Goal: Information Seeking & Learning: Learn about a topic

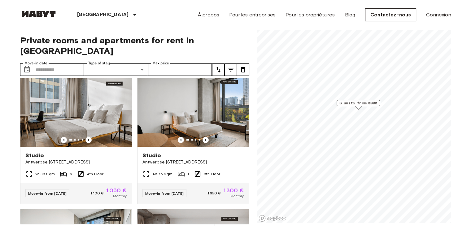
scroll to position [14, 0]
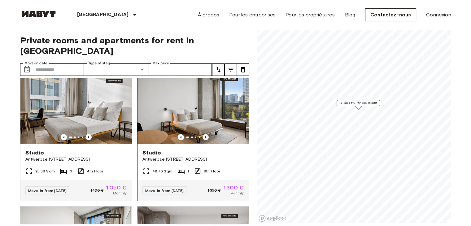
click at [204, 134] on icon "Previous image" at bounding box center [206, 137] width 6 height 6
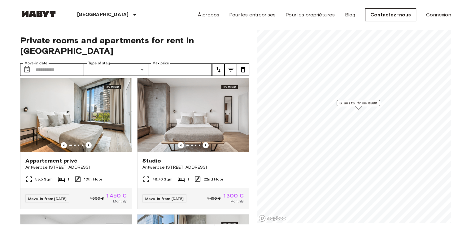
scroll to position [139, 0]
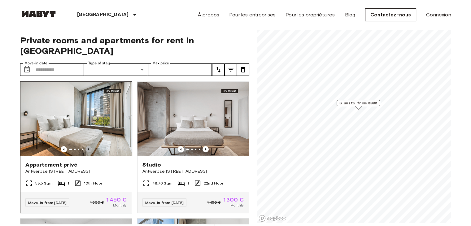
click at [90, 146] on icon "Previous image" at bounding box center [89, 149] width 6 height 6
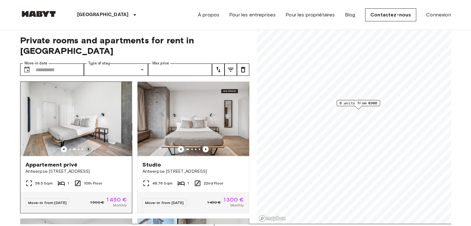
click at [90, 146] on icon "Previous image" at bounding box center [89, 149] width 6 height 6
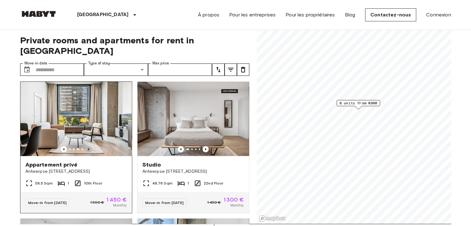
click at [90, 146] on icon "Previous image" at bounding box center [89, 149] width 6 height 6
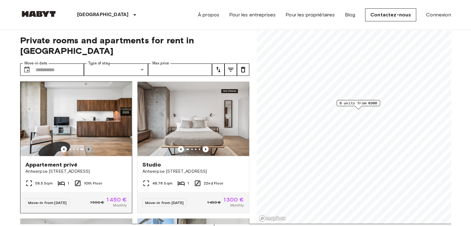
click at [90, 146] on icon "Previous image" at bounding box center [89, 149] width 6 height 6
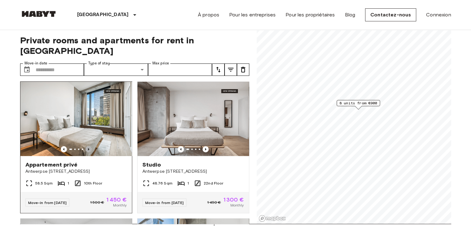
click at [90, 146] on icon "Previous image" at bounding box center [89, 149] width 6 height 6
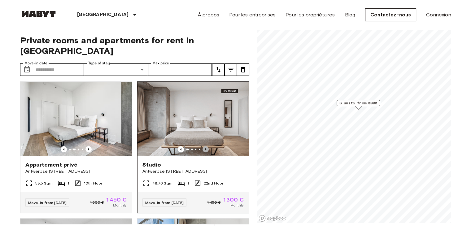
click at [203, 146] on icon "Previous image" at bounding box center [206, 149] width 6 height 6
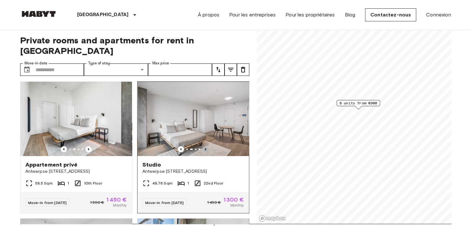
click at [203, 146] on icon "Previous image" at bounding box center [206, 149] width 6 height 6
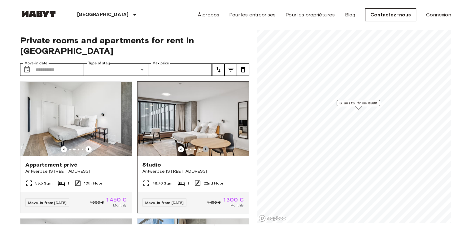
click at [203, 146] on icon "Previous image" at bounding box center [206, 149] width 6 height 6
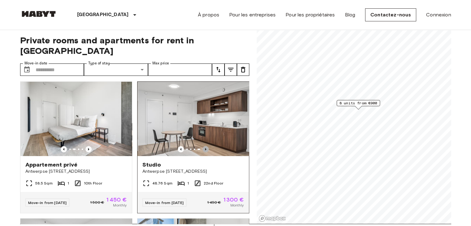
click at [203, 146] on icon "Previous image" at bounding box center [206, 149] width 6 height 6
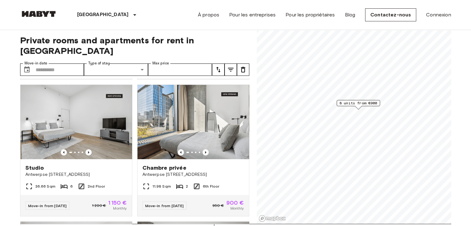
scroll to position [271, 0]
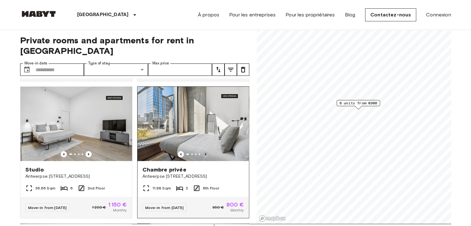
click at [203, 151] on icon "Previous image" at bounding box center [206, 154] width 6 height 6
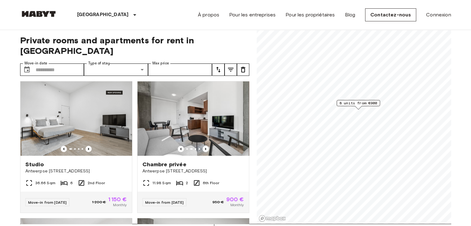
scroll to position [277, 0]
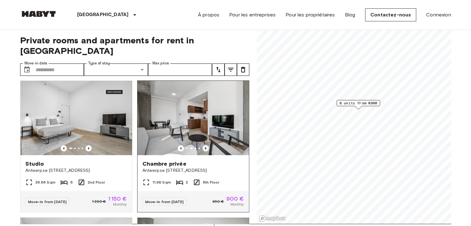
click at [203, 145] on icon "Previous image" at bounding box center [206, 148] width 6 height 6
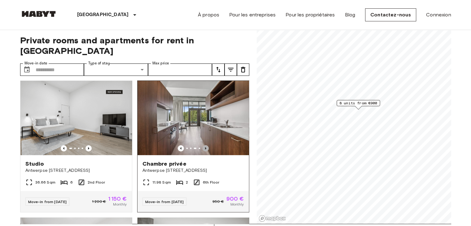
click at [203, 145] on icon "Previous image" at bounding box center [206, 148] width 6 height 6
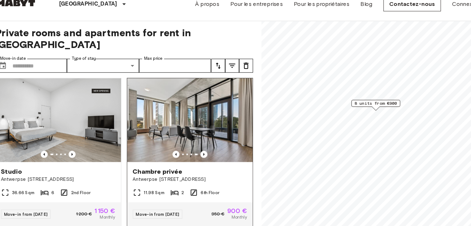
scroll to position [2, 0]
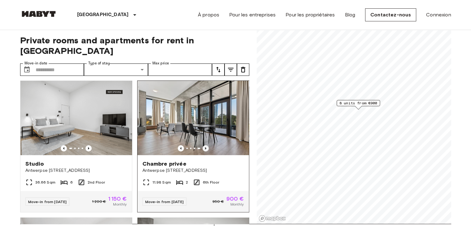
click at [203, 145] on icon "Previous image" at bounding box center [206, 148] width 6 height 6
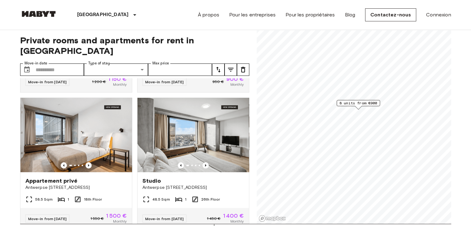
scroll to position [421, 0]
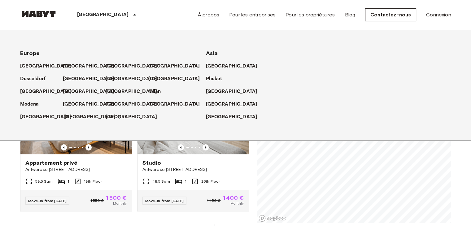
click at [76, 117] on p "[GEOGRAPHIC_DATA]" at bounding box center [90, 116] width 52 height 7
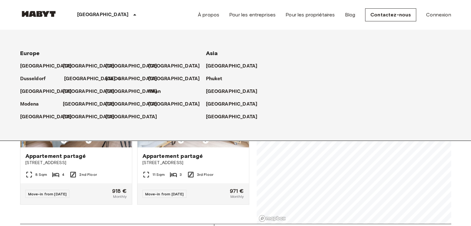
click at [74, 81] on p "[GEOGRAPHIC_DATA]" at bounding box center [90, 78] width 52 height 7
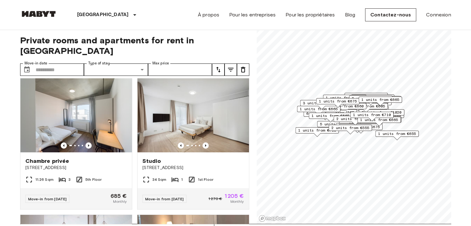
scroll to position [138, 0]
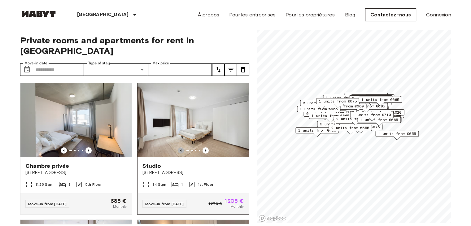
click at [178, 147] on icon "Previous image" at bounding box center [181, 150] width 6 height 6
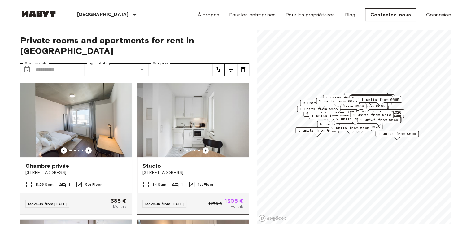
click at [178, 147] on icon "Previous image" at bounding box center [181, 150] width 6 height 6
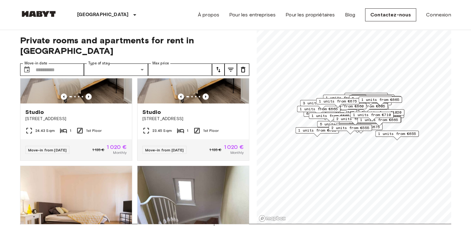
scroll to position [425, 0]
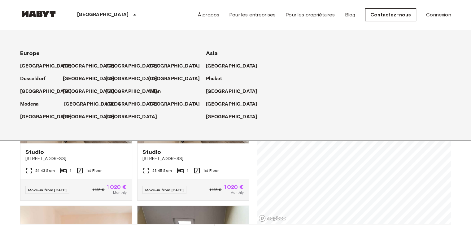
click at [76, 106] on p "[GEOGRAPHIC_DATA]" at bounding box center [90, 104] width 52 height 7
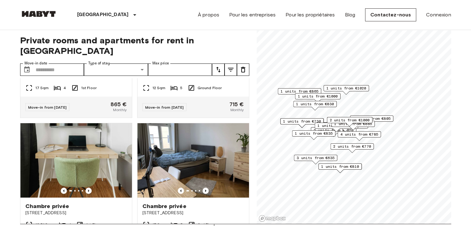
scroll to position [543, 0]
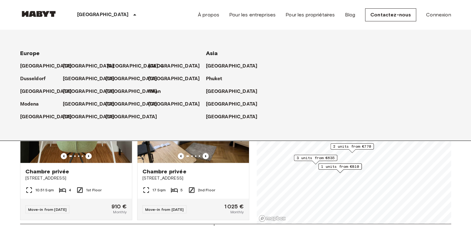
click at [122, 67] on p "[GEOGRAPHIC_DATA]" at bounding box center [133, 66] width 52 height 7
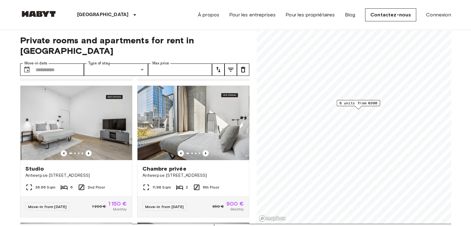
scroll to position [273, 0]
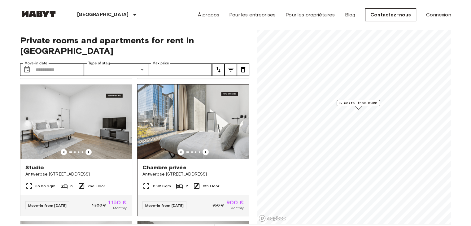
click at [199, 112] on img at bounding box center [194, 122] width 112 height 74
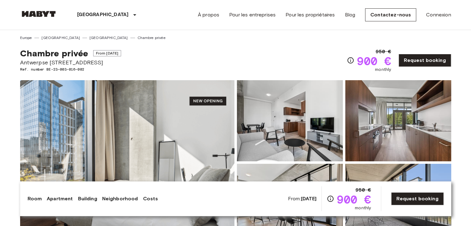
click at [142, 111] on img at bounding box center [127, 162] width 214 height 165
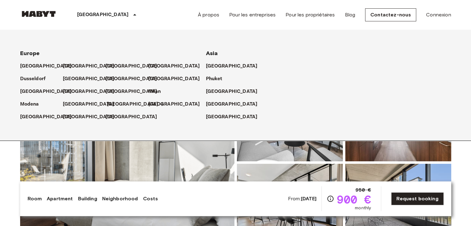
click at [110, 104] on p "[GEOGRAPHIC_DATA]" at bounding box center [133, 104] width 52 height 7
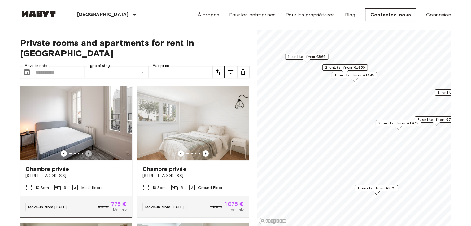
click at [86, 151] on icon "Previous image" at bounding box center [89, 154] width 6 height 6
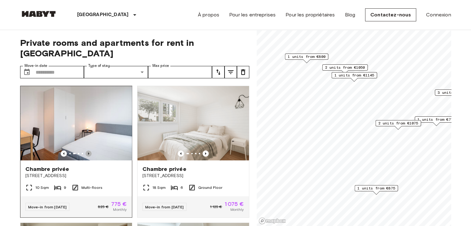
click at [86, 151] on icon "Previous image" at bounding box center [89, 154] width 6 height 6
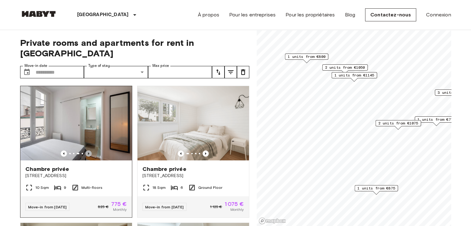
click at [86, 151] on icon "Previous image" at bounding box center [89, 154] width 6 height 6
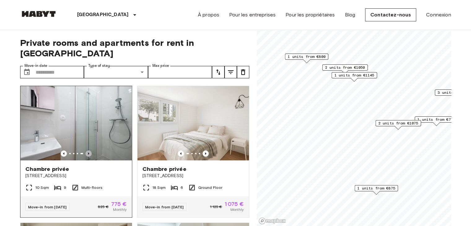
click at [86, 151] on icon "Previous image" at bounding box center [89, 154] width 6 height 6
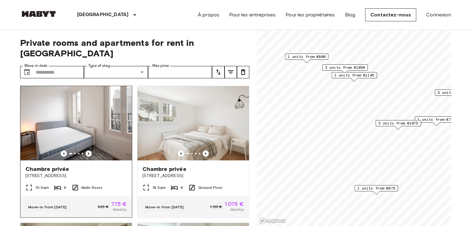
click at [86, 151] on icon "Previous image" at bounding box center [89, 154] width 6 height 6
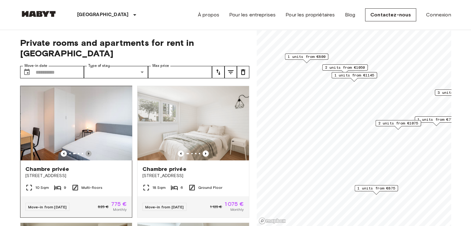
click at [86, 151] on icon "Previous image" at bounding box center [89, 154] width 6 height 6
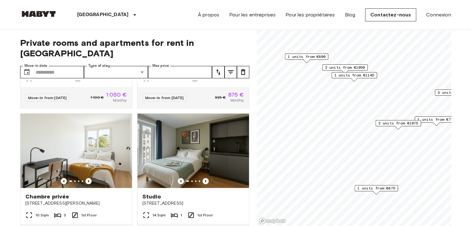
scroll to position [275, 0]
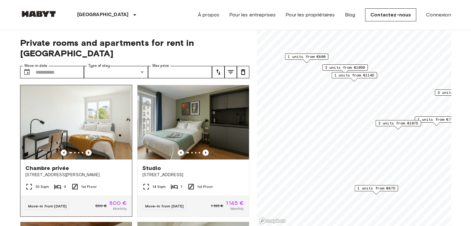
click at [86, 150] on icon "Previous image" at bounding box center [89, 153] width 6 height 6
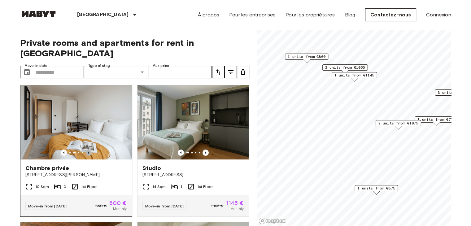
click at [86, 150] on icon "Previous image" at bounding box center [89, 153] width 6 height 6
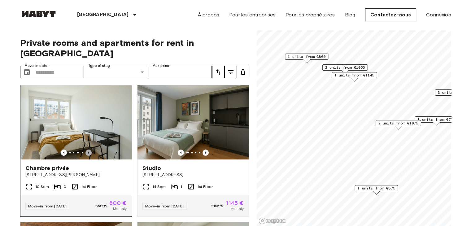
click at [86, 150] on icon "Previous image" at bounding box center [89, 153] width 6 height 6
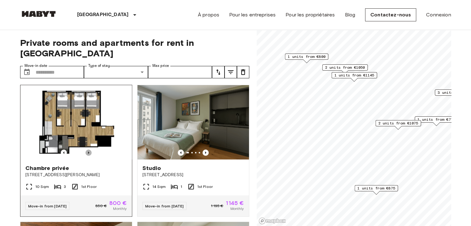
click at [86, 150] on icon "Previous image" at bounding box center [89, 153] width 6 height 6
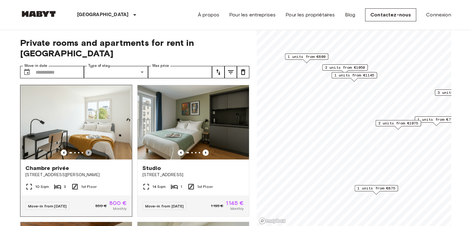
click at [86, 150] on icon "Previous image" at bounding box center [89, 153] width 6 height 6
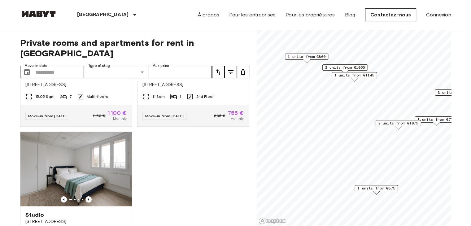
scroll to position [613, 0]
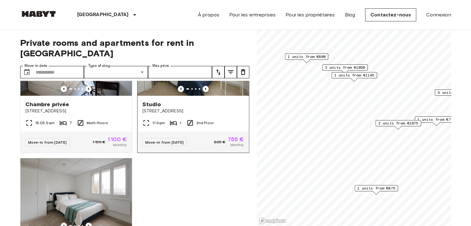
click at [170, 80] on img at bounding box center [194, 58] width 112 height 74
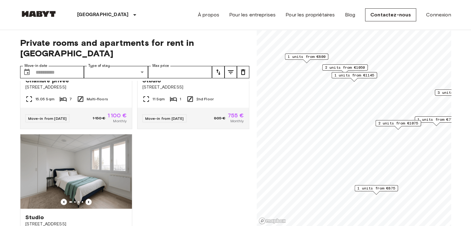
scroll to position [700, 0]
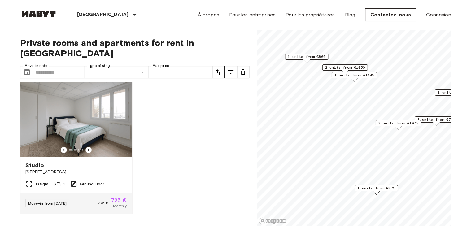
click at [87, 122] on img at bounding box center [76, 119] width 112 height 74
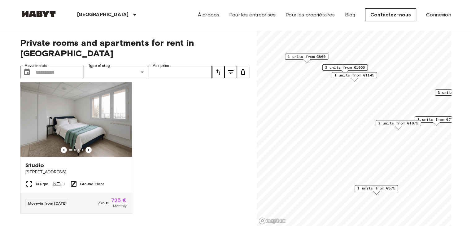
click at [52, 15] on img at bounding box center [38, 14] width 37 height 6
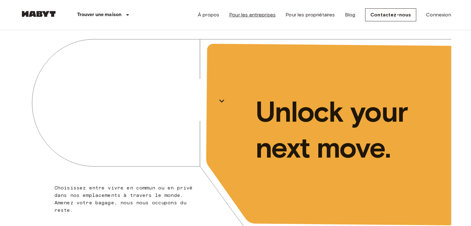
click at [266, 15] on link "Pour les entreprises" at bounding box center [252, 14] width 46 height 7
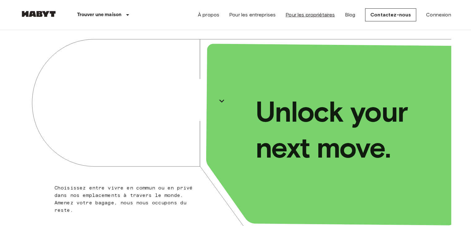
click at [300, 15] on link "Pour les propriétaires" at bounding box center [310, 14] width 49 height 7
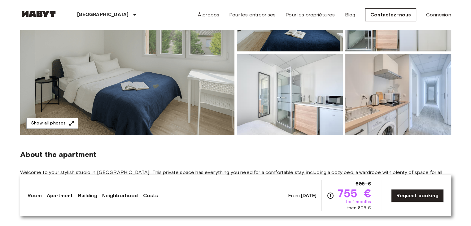
click at [190, 78] on img at bounding box center [127, 52] width 214 height 165
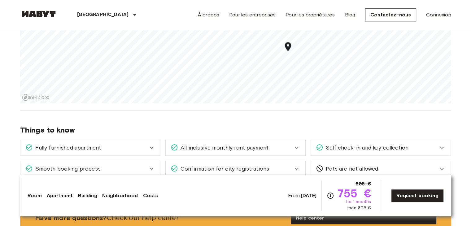
scroll to position [577, 0]
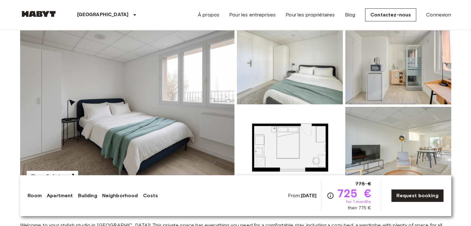
scroll to position [63, 0]
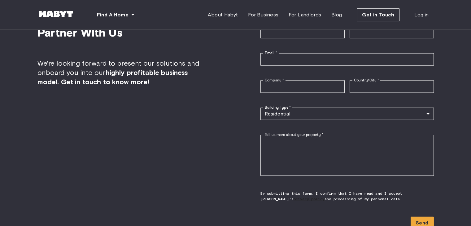
scroll to position [1508, 0]
